Goal: Task Accomplishment & Management: Use online tool/utility

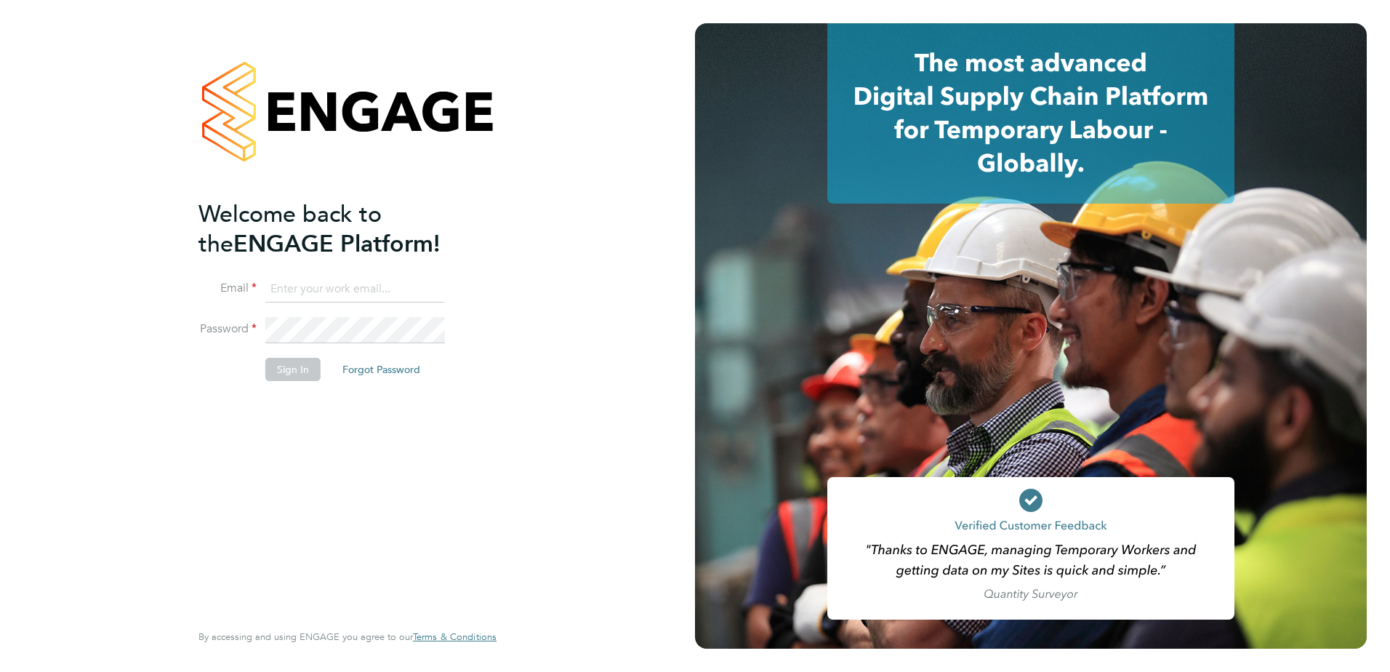
type input "emma.forsyth@vistry.co.uk"
click at [302, 378] on button "Sign In" at bounding box center [292, 369] width 55 height 23
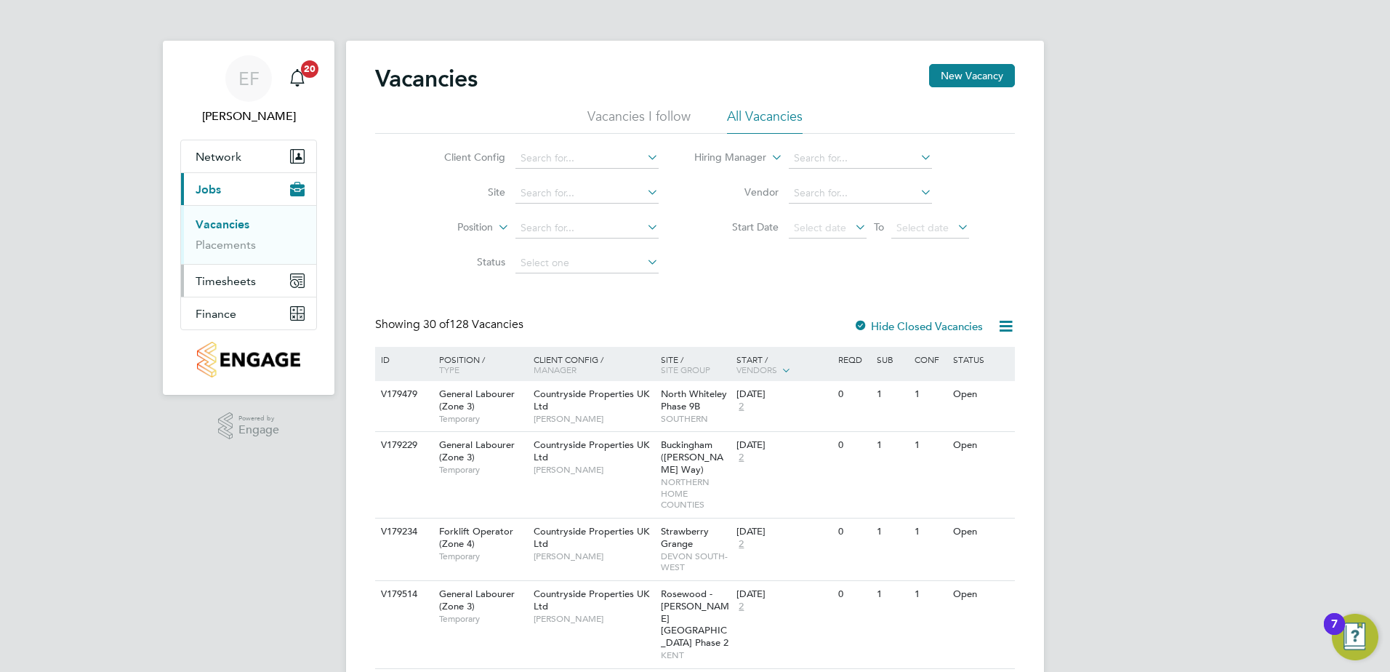
click at [212, 281] on span "Timesheets" at bounding box center [226, 281] width 60 height 14
click at [230, 254] on link "Timesheets" at bounding box center [226, 257] width 60 height 14
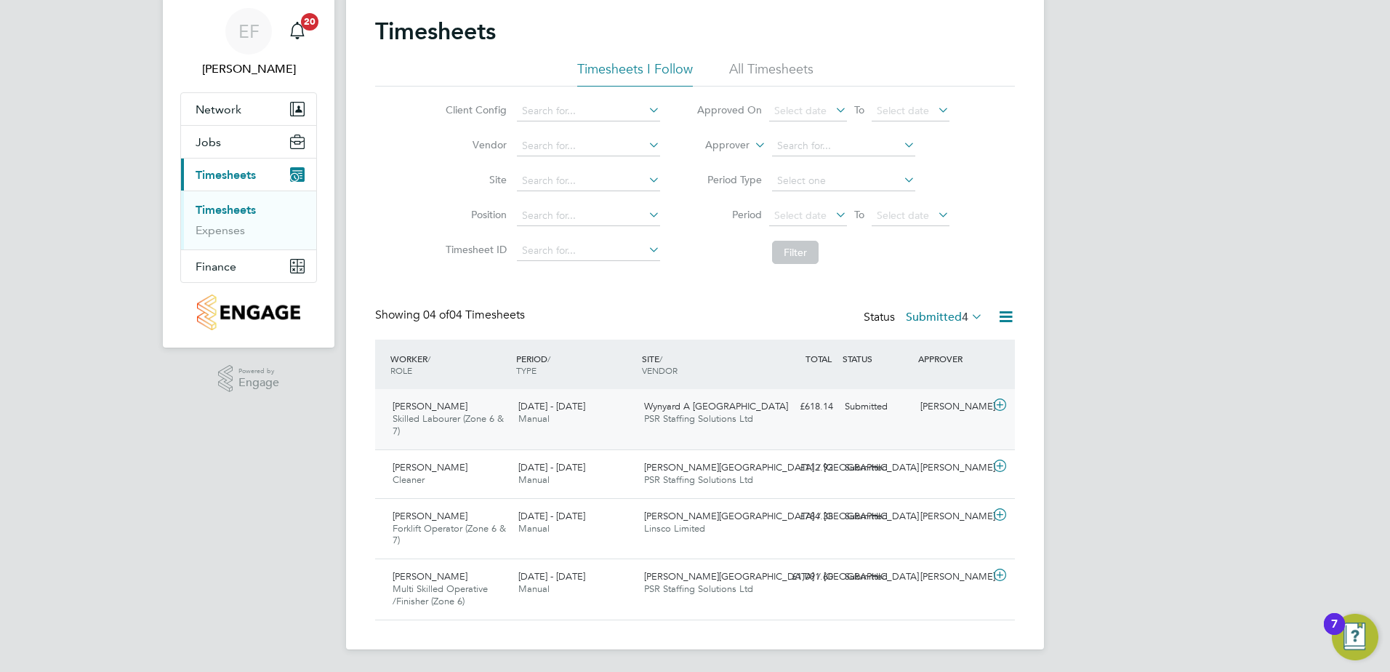
scroll to position [48, 0]
click at [1000, 462] on icon at bounding box center [1000, 465] width 18 height 12
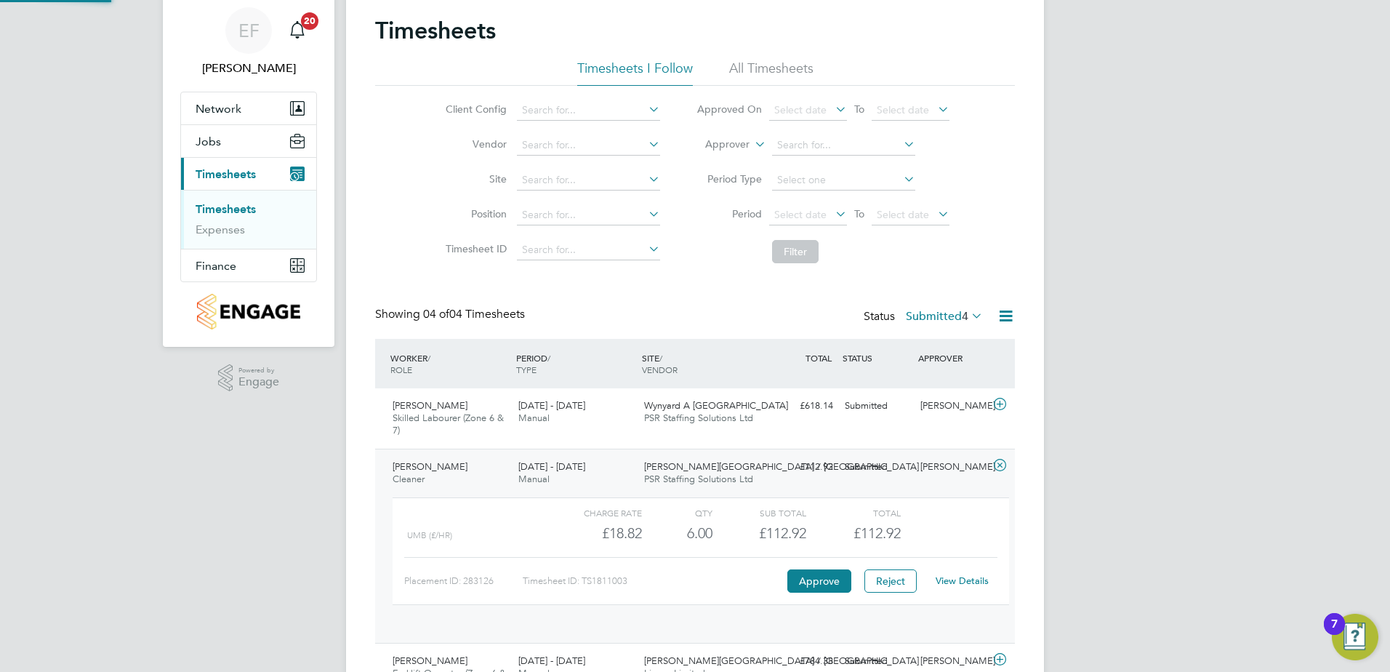
scroll to position [25, 142]
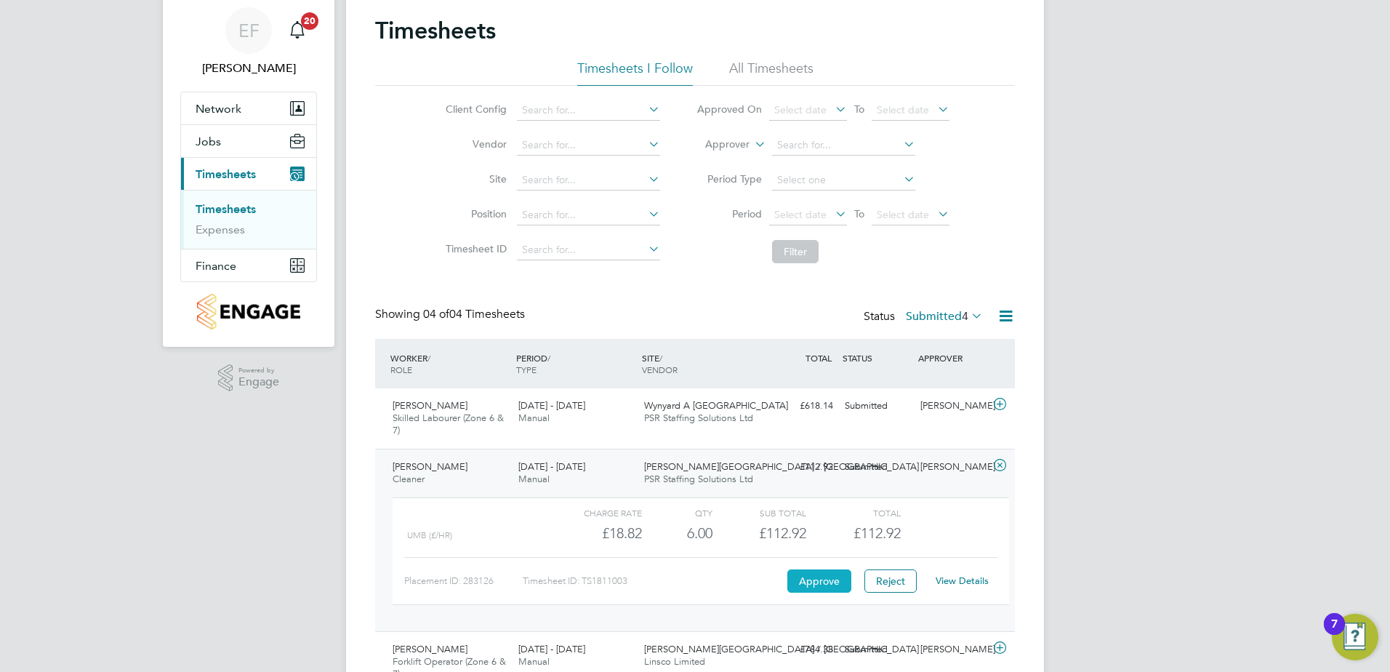
click at [808, 579] on button "Approve" at bounding box center [819, 580] width 64 height 23
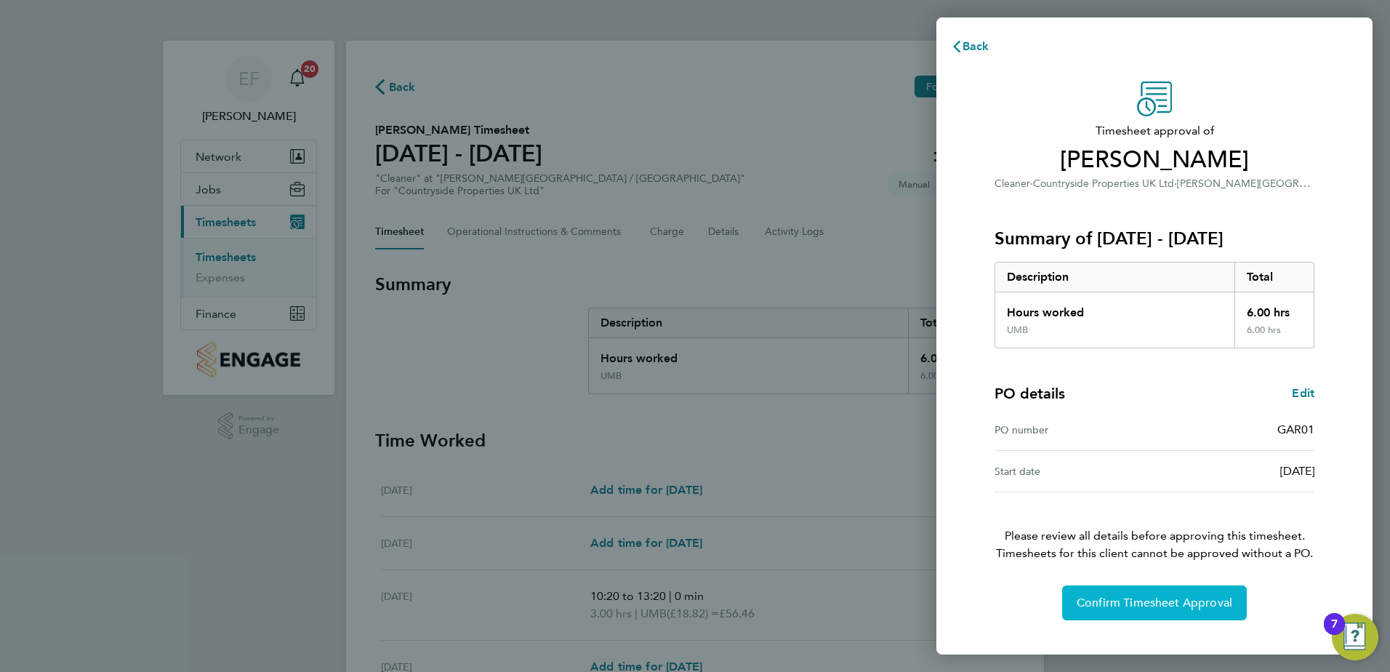
click at [1187, 606] on span "Confirm Timesheet Approval" at bounding box center [1155, 602] width 156 height 15
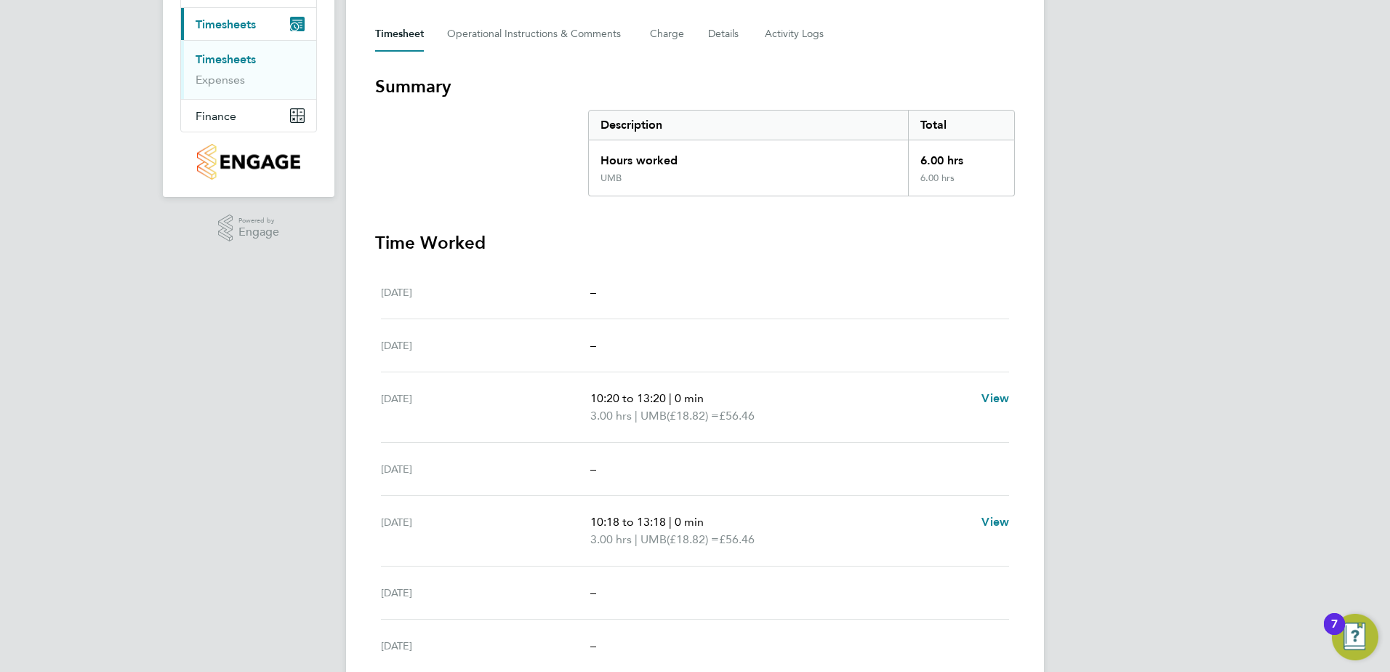
scroll to position [218, 0]
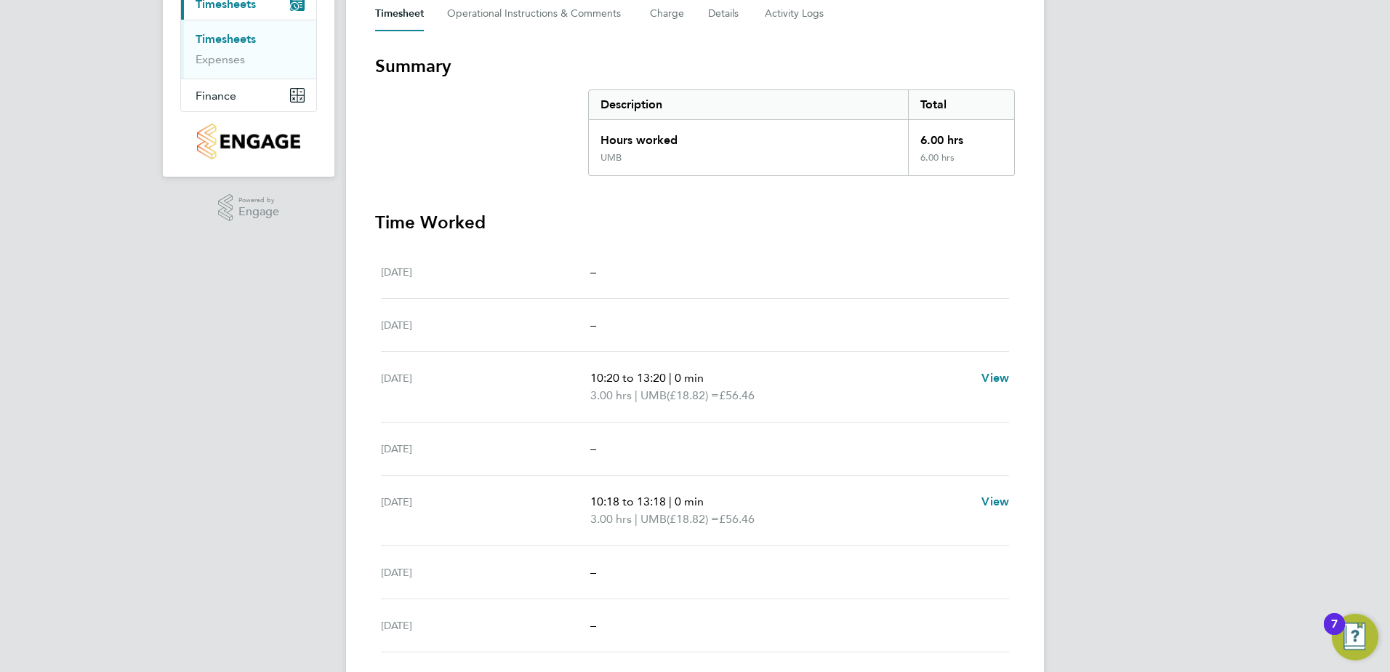
click at [226, 38] on link "Timesheets" at bounding box center [226, 39] width 60 height 14
